Goal: Information Seeking & Learning: Understand process/instructions

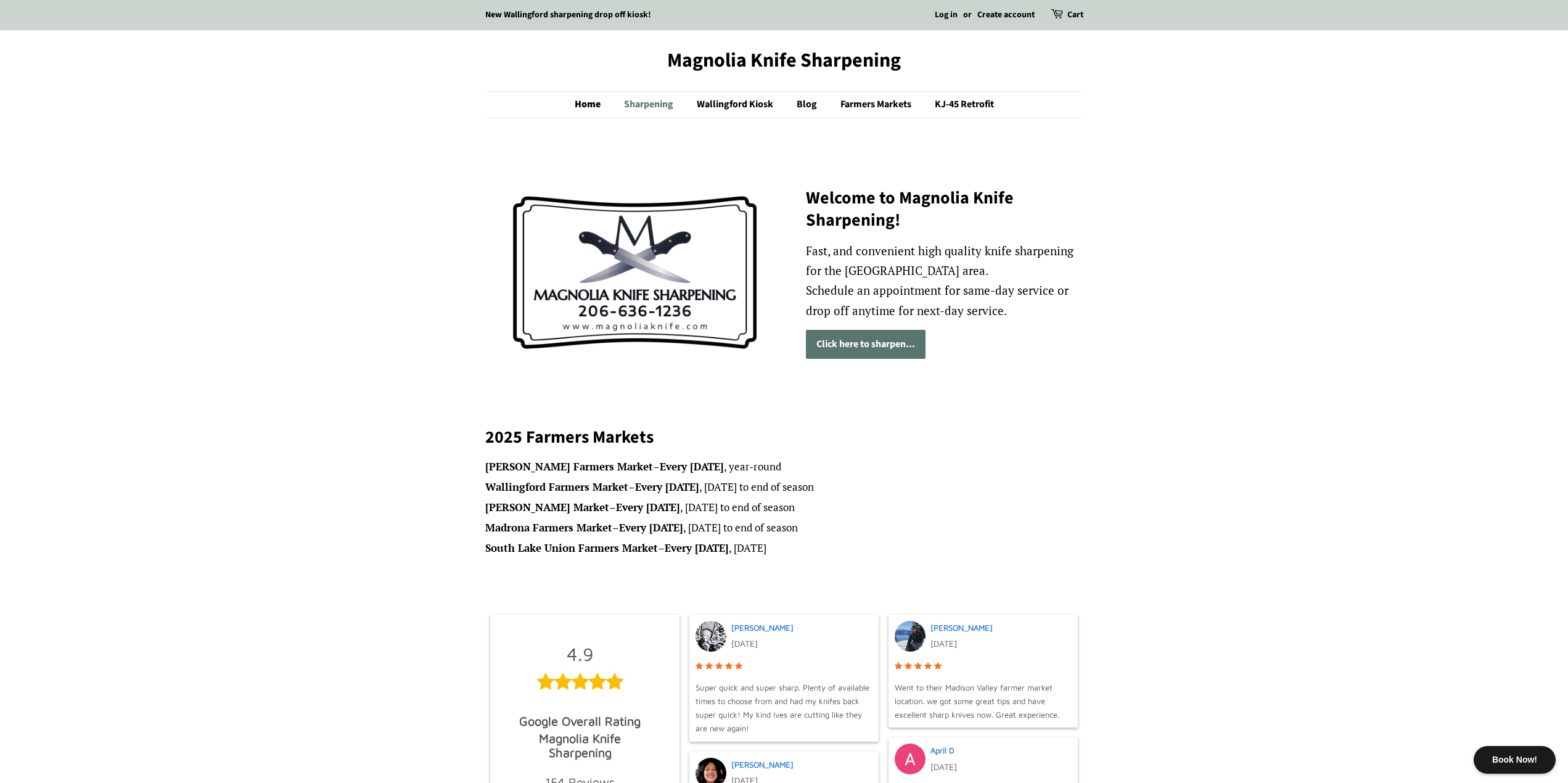
click at [659, 104] on link "Sharpening" at bounding box center [649, 105] width 71 height 25
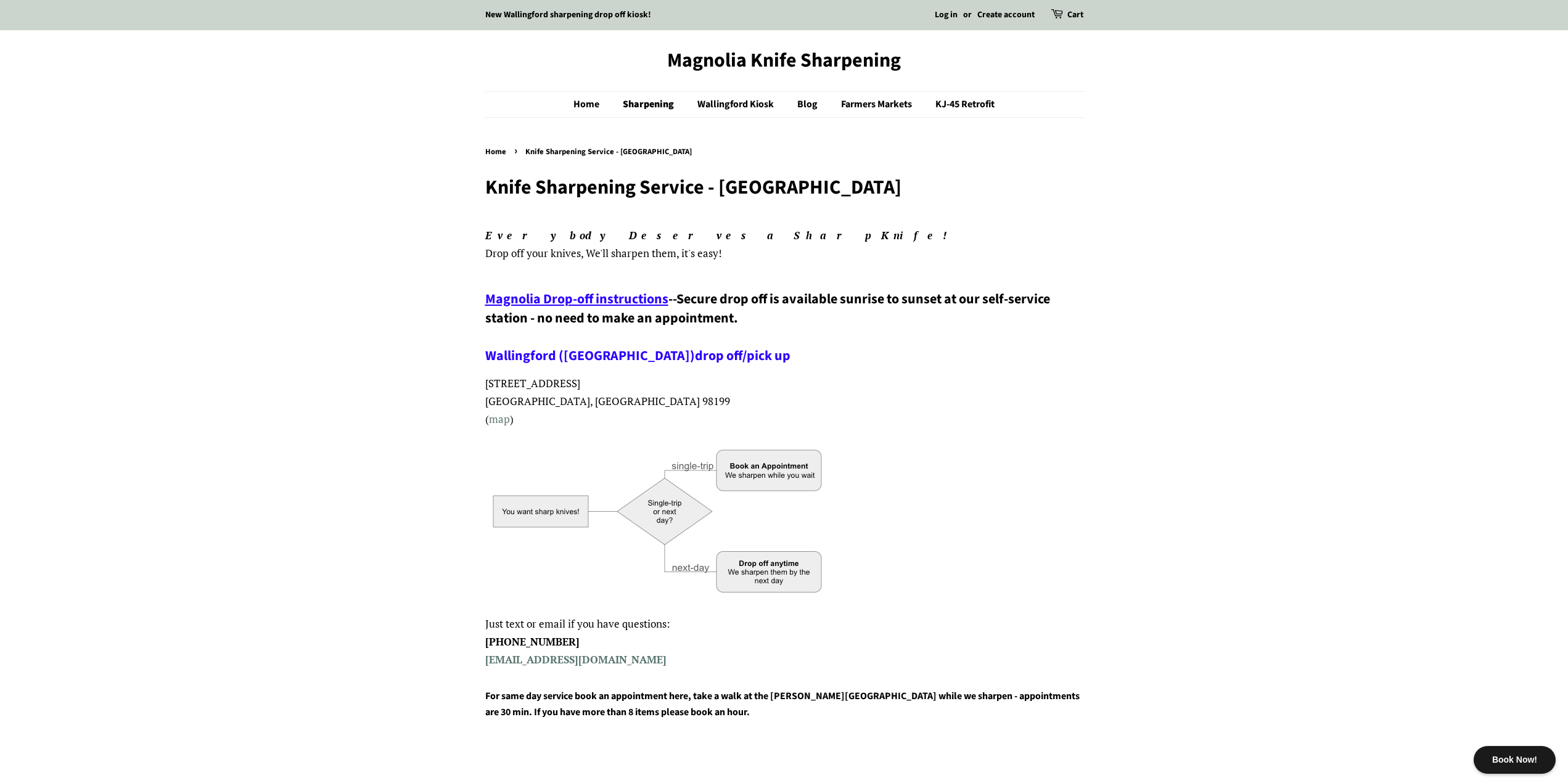
click at [604, 300] on span "Magnolia Drop-off instructions" at bounding box center [576, 299] width 183 height 20
